Goal: Find contact information: Find contact information

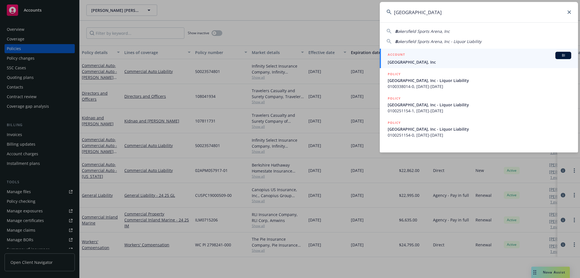
type input "BAKERSFIELD SPORTS ARENA"
click at [411, 59] on span "Bakersfield Sports Arena, Inc" at bounding box center [478, 62] width 183 height 6
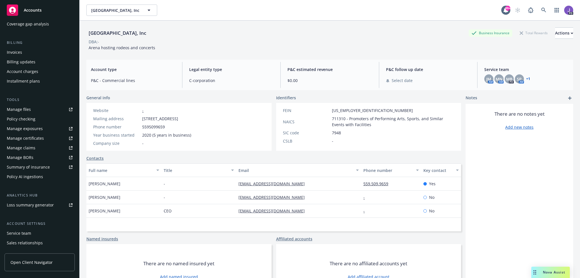
scroll to position [110, 0]
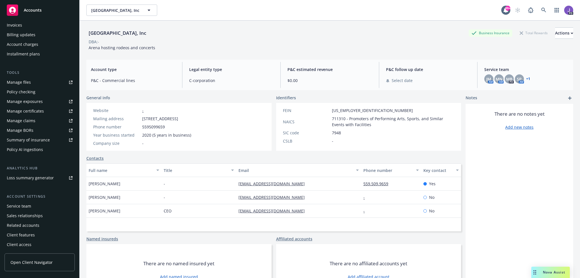
click at [21, 205] on div "Service team" at bounding box center [19, 206] width 24 height 9
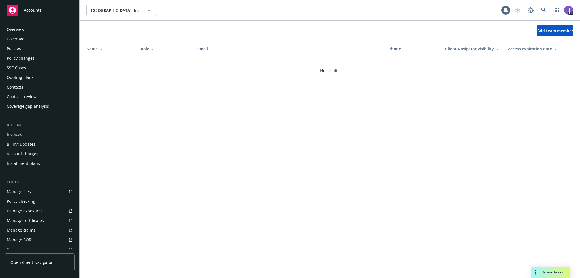
scroll to position [110, 0]
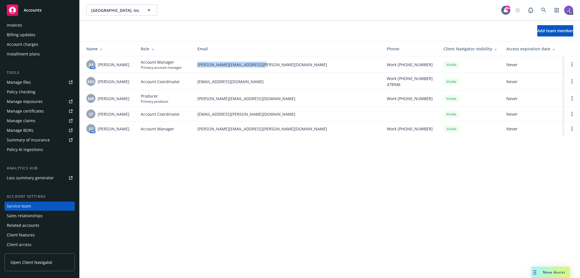
drag, startPoint x: 275, startPoint y: 64, endPoint x: 195, endPoint y: 65, distance: 79.8
click at [195, 65] on td "jennifer.martinez@newfront.com" at bounding box center [287, 64] width 189 height 16
copy span "jennifer.martinez@newfront.com"
click at [546, 9] on link at bounding box center [543, 10] width 11 height 11
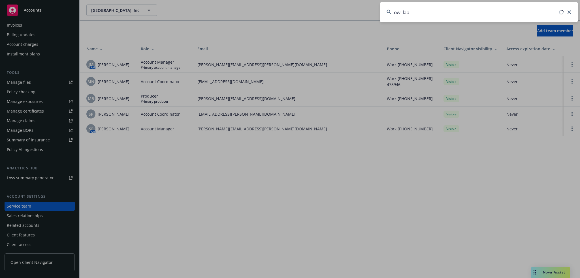
type input "owl labs"
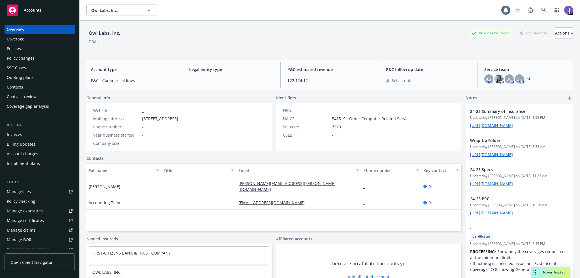
click at [8, 46] on div "Policies" at bounding box center [14, 48] width 14 height 9
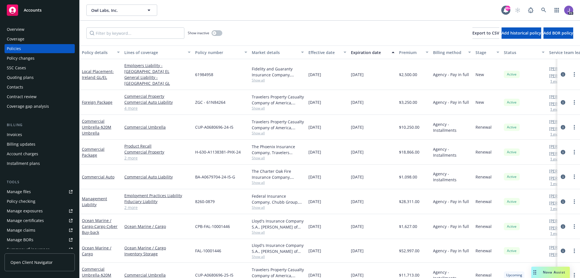
click at [25, 79] on div "Quoting plans" at bounding box center [20, 77] width 27 height 9
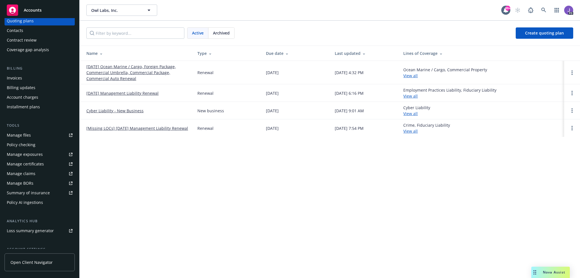
scroll to position [110, 0]
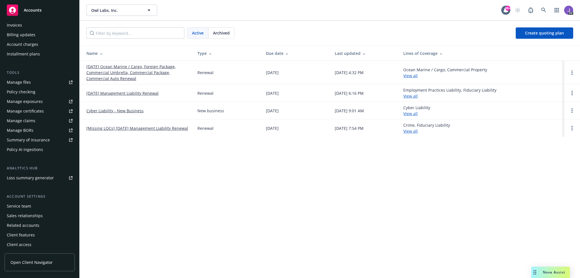
click at [21, 206] on div "Service team" at bounding box center [19, 206] width 24 height 9
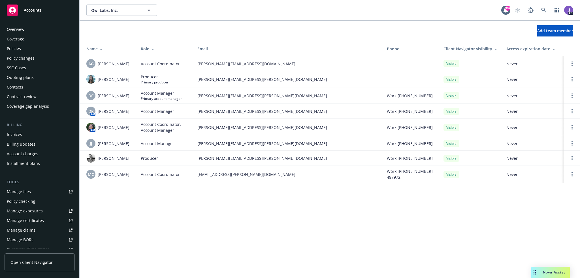
click at [24, 75] on div "Quoting plans" at bounding box center [20, 77] width 27 height 9
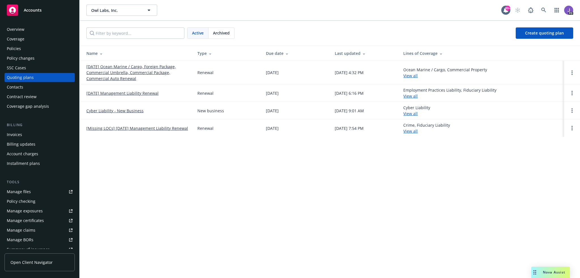
click at [139, 72] on link "[DATE] Ocean Marine / Cargo, Foreign Package, Commercial Umbrella, Commercial P…" at bounding box center [137, 73] width 102 height 18
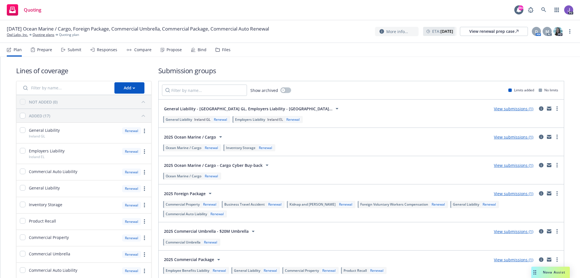
click at [170, 47] on div "Propose" at bounding box center [170, 50] width 21 height 14
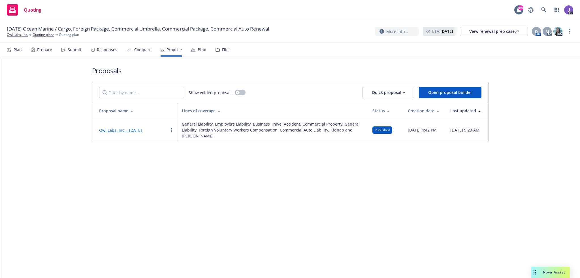
click at [142, 130] on link "Owl Labs, Inc. - [DATE]" at bounding box center [120, 130] width 43 height 5
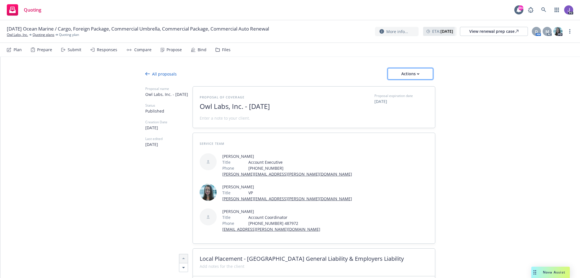
click at [404, 74] on div "Actions" at bounding box center [410, 73] width 27 height 11
click at [406, 90] on span "Copy proposal link" at bounding box center [409, 88] width 49 height 5
click at [489, 31] on div "View renewal prep case" at bounding box center [493, 31] width 49 height 8
type textarea "x"
click at [543, 10] on icon at bounding box center [543, 9] width 5 height 5
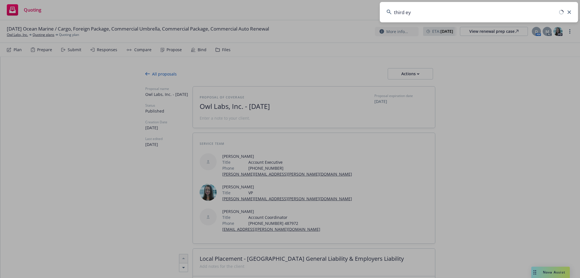
type input "third eye"
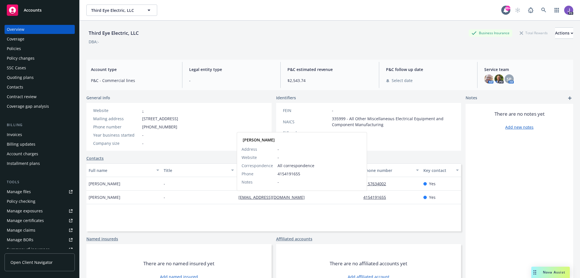
click at [239, 195] on div "mrsparkyhr_nb@mistersparky.com Beth Hughes Address - Website - Correspondence A…" at bounding box center [298, 198] width 125 height 14
copy link "rsparkyhr_nb@mistersparky.com"
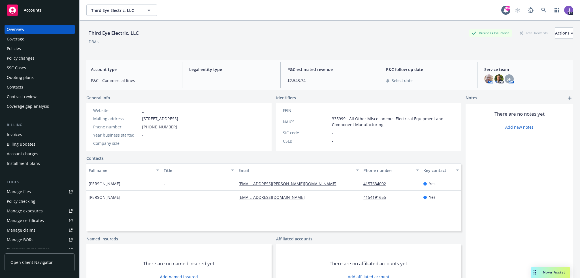
click at [226, 206] on div "Full name Title Email Phone number Key contact mitra golabchi - mitra.golabchi@…" at bounding box center [273, 198] width 374 height 68
drag, startPoint x: 311, startPoint y: 197, endPoint x: 235, endPoint y: 198, distance: 75.9
click at [236, 198] on div "mrsparkyhr_nb@mistersparky.com" at bounding box center [298, 198] width 125 height 14
copy link "mrsparkyhr_nb@mistersparky.com"
drag, startPoint x: 122, startPoint y: 197, endPoint x: 119, endPoint y: 145, distance: 52.8
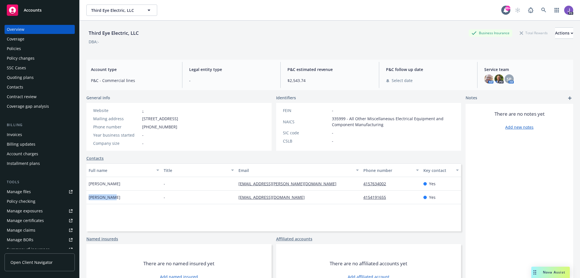
click at [88, 198] on div "Beth Hughes" at bounding box center [123, 198] width 75 height 14
copy span "Beth Hughes"
drag, startPoint x: 312, startPoint y: 200, endPoint x: 236, endPoint y: 200, distance: 76.1
click at [236, 200] on div "mrsparkyhr_nb@mistersparky.com" at bounding box center [298, 198] width 125 height 14
copy link "mrsparkyhr_nb@mistersparky.com"
